Goal: Transaction & Acquisition: Register for event/course

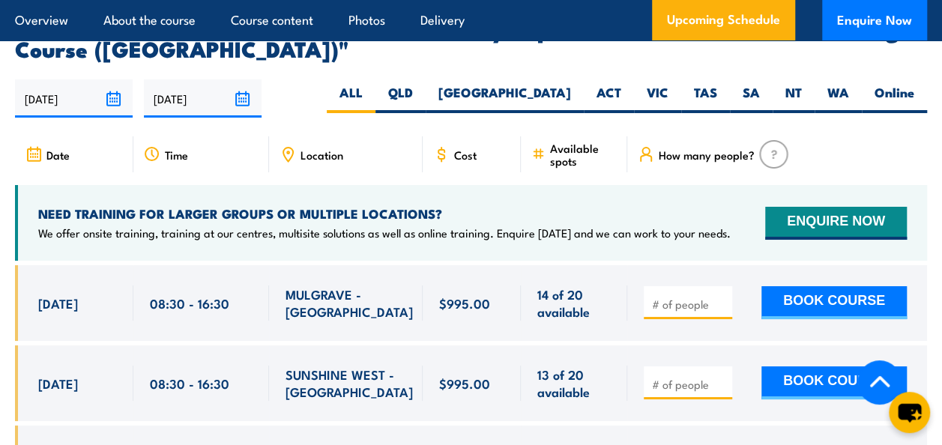
scroll to position [2624, 0]
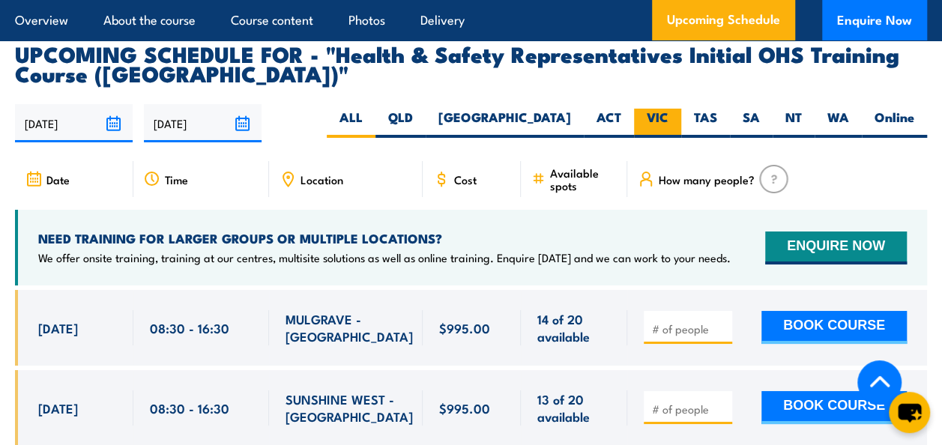
click at [659, 109] on label "VIC" at bounding box center [657, 123] width 47 height 29
click at [669, 109] on input "VIC" at bounding box center [674, 114] width 10 height 10
radio input "true"
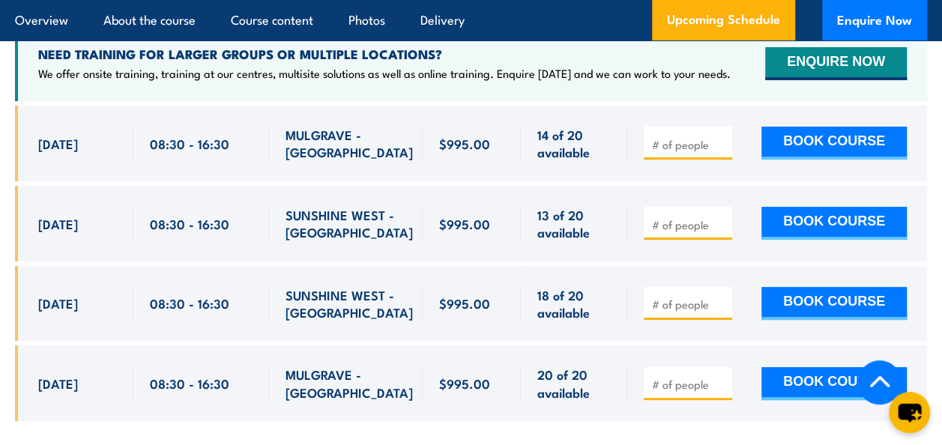
scroll to position [2795, 0]
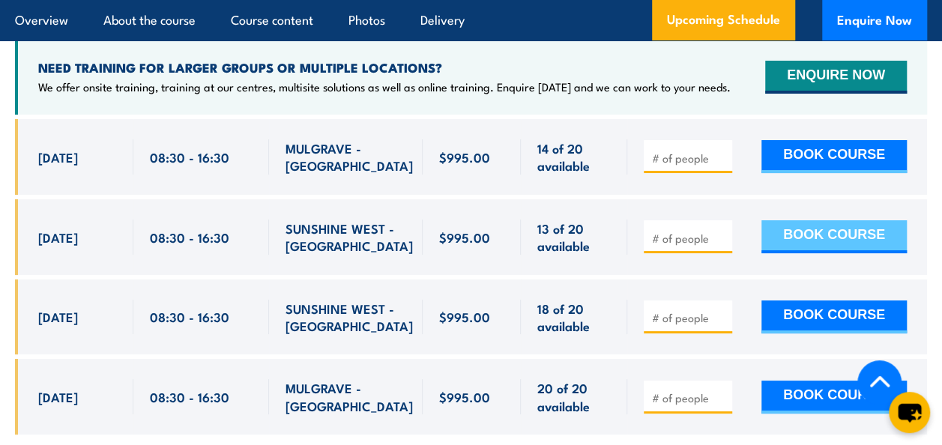
click at [843, 220] on button "BOOK COURSE" at bounding box center [834, 236] width 145 height 33
type input "1"
click at [843, 220] on button "BOOK COURSE" at bounding box center [834, 236] width 145 height 33
